Goal: Task Accomplishment & Management: Manage account settings

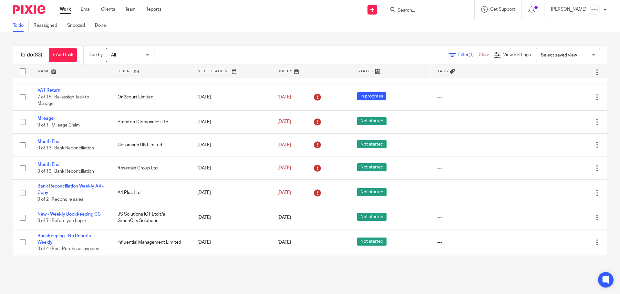
scroll to position [129, 0]
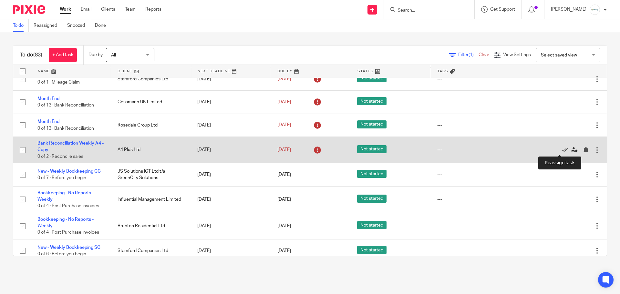
click at [571, 149] on icon at bounding box center [574, 150] width 6 height 6
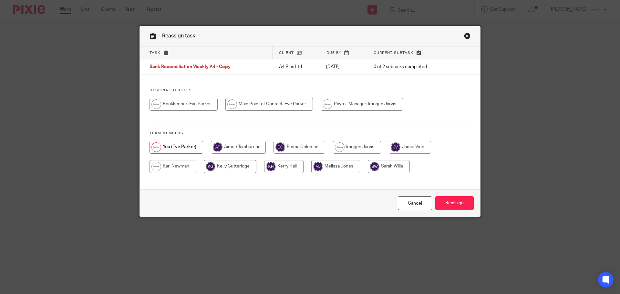
click at [407, 144] on input "radio" at bounding box center [410, 147] width 42 height 13
radio input "true"
click at [452, 203] on input "Reassign" at bounding box center [454, 203] width 38 height 14
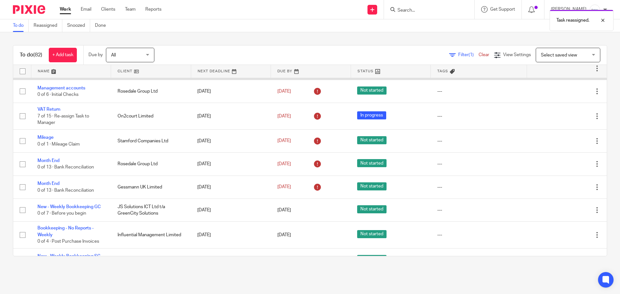
scroll to position [86, 0]
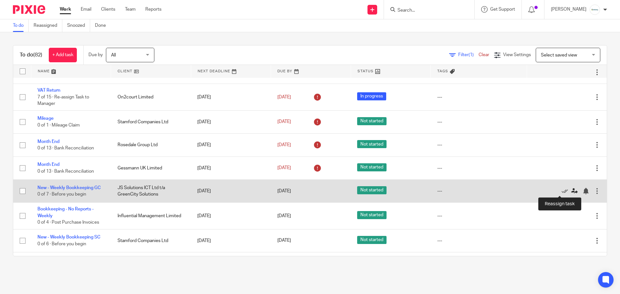
click at [571, 190] on icon at bounding box center [574, 191] width 6 height 6
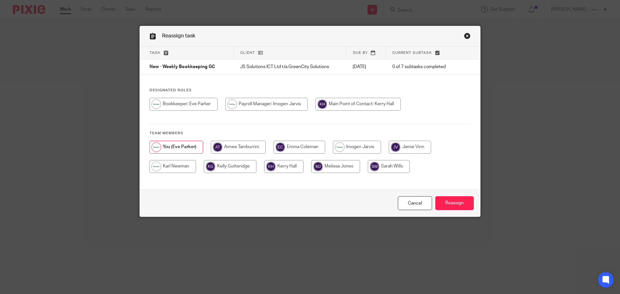
click at [408, 146] on input "radio" at bounding box center [410, 147] width 42 height 13
radio input "true"
click at [455, 204] on input "Reassign" at bounding box center [454, 203] width 38 height 14
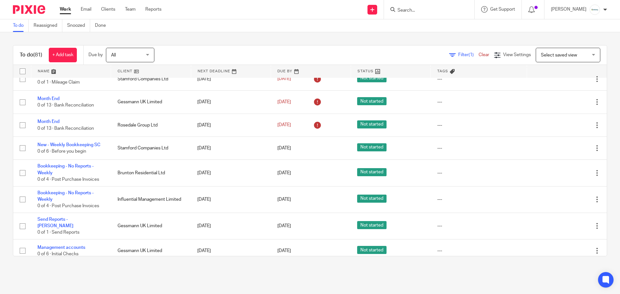
scroll to position [172, 0]
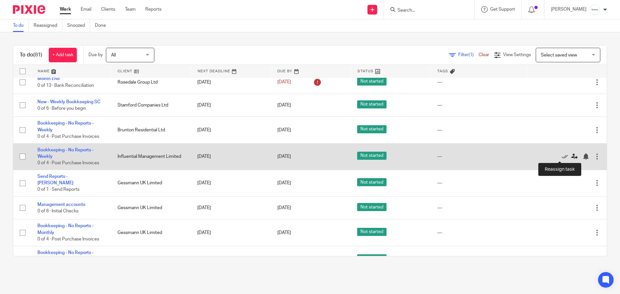
click at [571, 156] on icon at bounding box center [574, 156] width 6 height 6
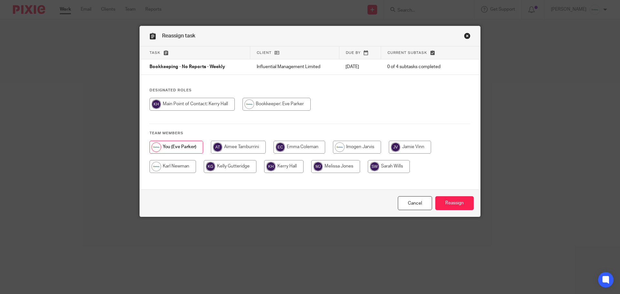
click at [410, 148] on input "radio" at bounding box center [410, 147] width 42 height 13
radio input "true"
click at [447, 202] on input "Reassign" at bounding box center [454, 203] width 38 height 14
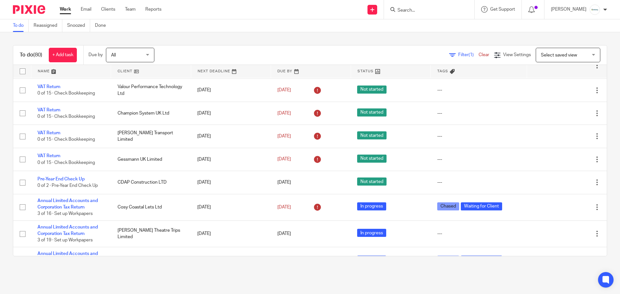
scroll to position [430, 0]
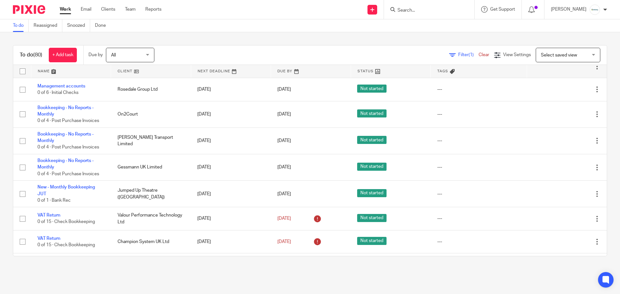
scroll to position [301, 0]
